Goal: Find specific page/section: Find specific page/section

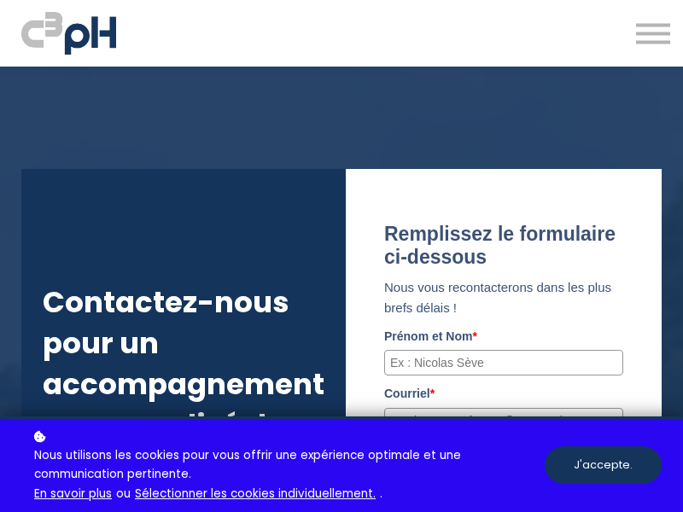
click at [75, 511] on html "Nos formations Parcours gestionnaire Parcours employés" at bounding box center [341, 256] width 683 height 512
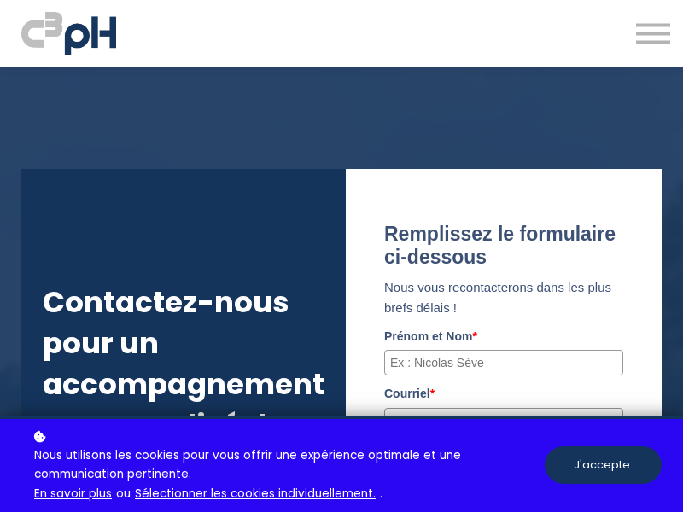
click at [75, 511] on html "Nos formations Parcours gestionnaire Parcours employés" at bounding box center [341, 256] width 683 height 512
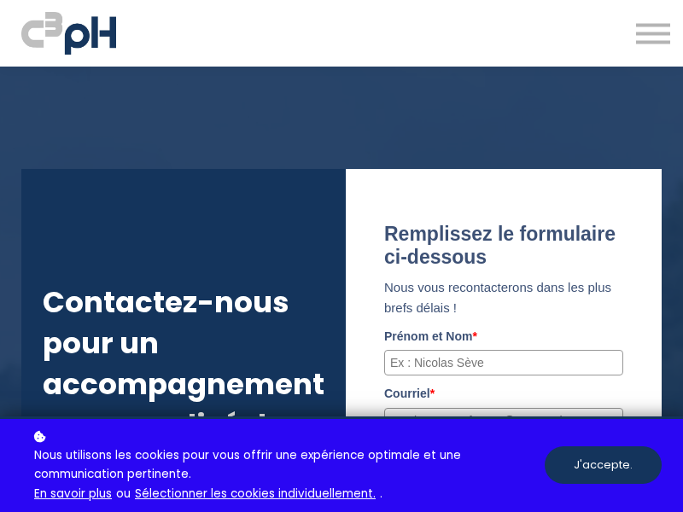
click at [75, 511] on html "Nos formations Parcours gestionnaire Parcours employés" at bounding box center [341, 256] width 683 height 512
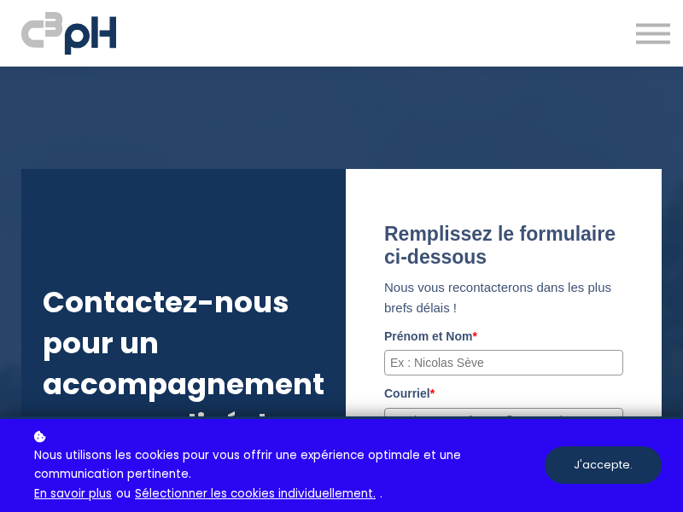
click at [75, 511] on html "Nos formations Parcours gestionnaire Parcours employés" at bounding box center [341, 256] width 683 height 512
